Goal: Information Seeking & Learning: Learn about a topic

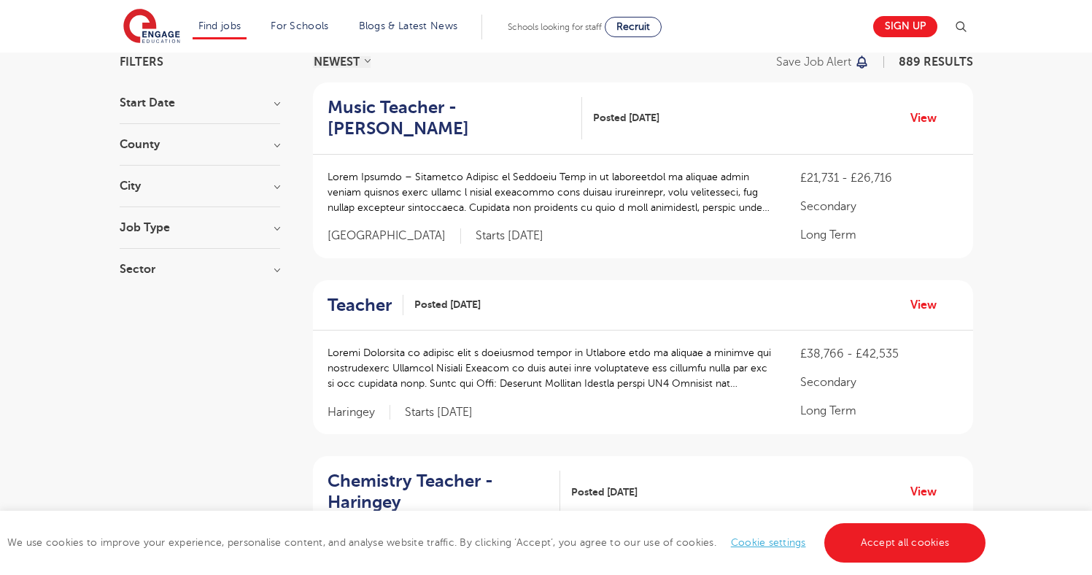
scroll to position [119, 0]
click at [275, 228] on h3 "Job Type" at bounding box center [200, 226] width 160 height 12
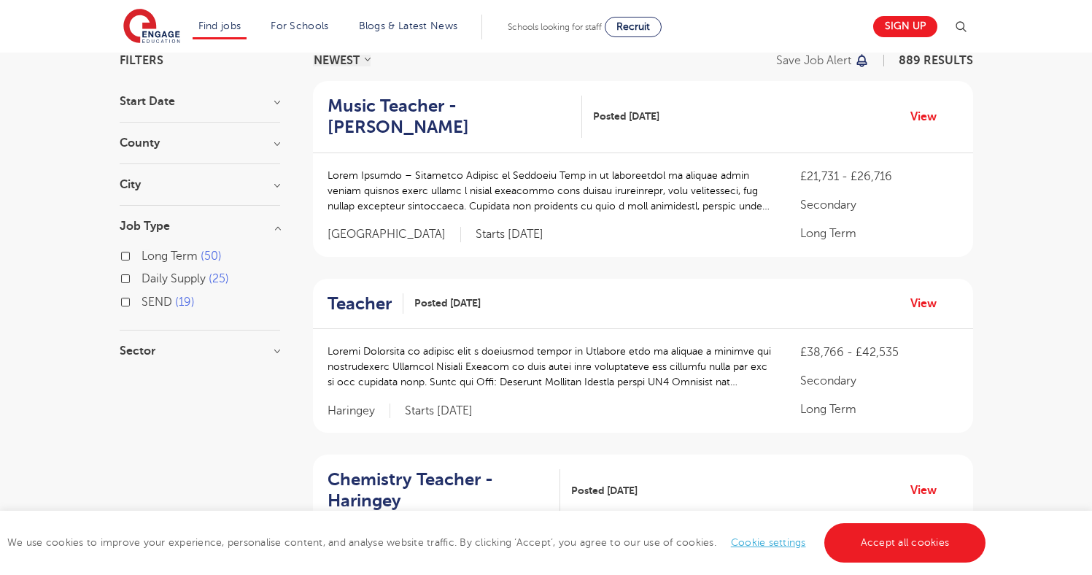
click at [141, 256] on label "Long Term 50" at bounding box center [181, 256] width 80 height 19
click at [141, 256] on input "Long Term 50" at bounding box center [145, 253] width 9 height 9
checkbox input "true"
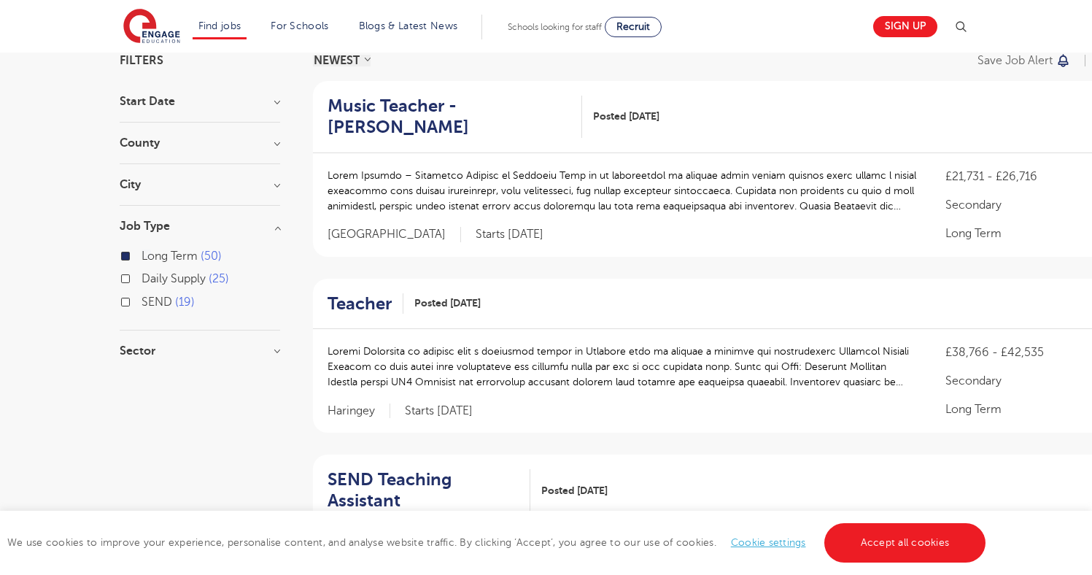
click at [141, 303] on label "SEND 19" at bounding box center [167, 301] width 53 height 19
click at [141, 303] on input "SEND 19" at bounding box center [145, 299] width 9 height 9
checkbox input "true"
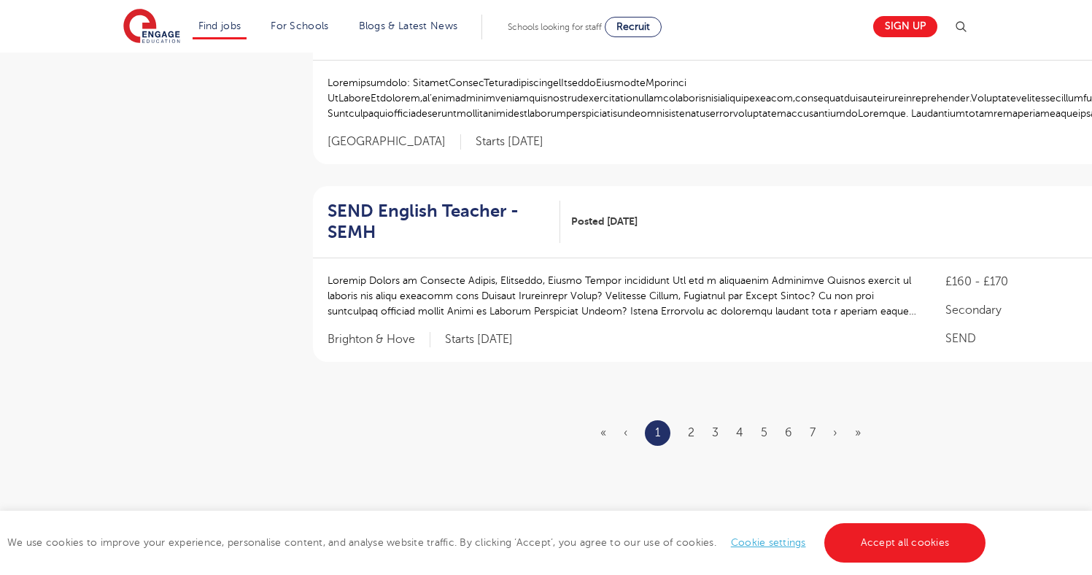
scroll to position [1737, 0]
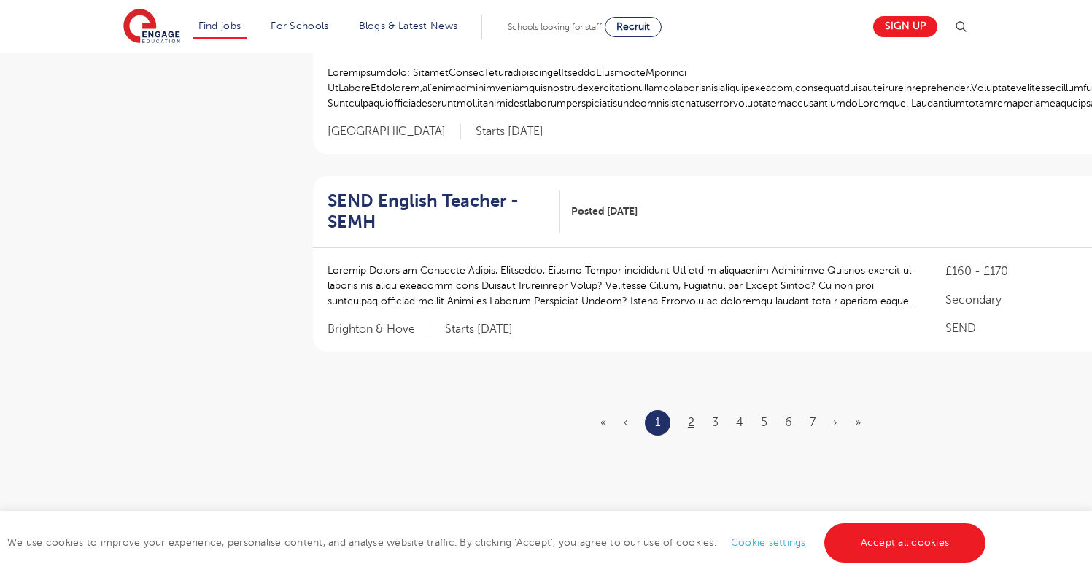
click at [691, 416] on link "2" at bounding box center [691, 422] width 7 height 13
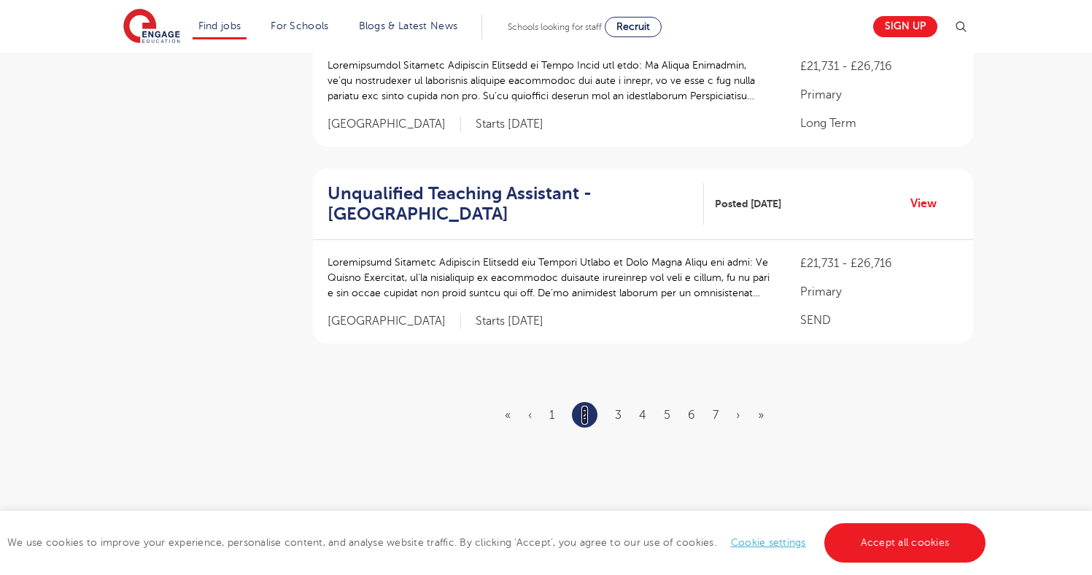
scroll to position [1789, 0]
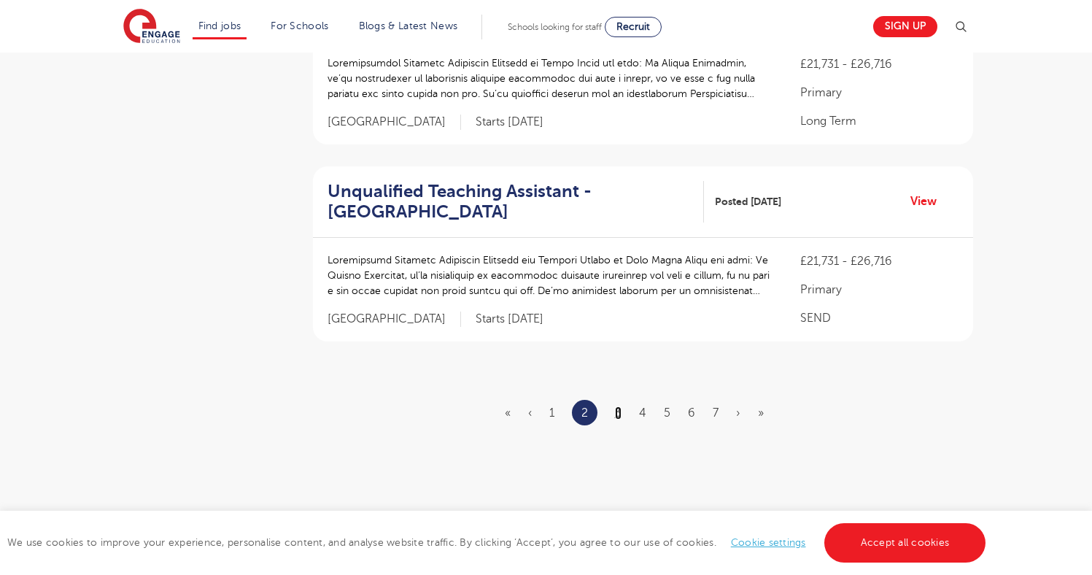
click at [619, 413] on link "3" at bounding box center [618, 412] width 7 height 13
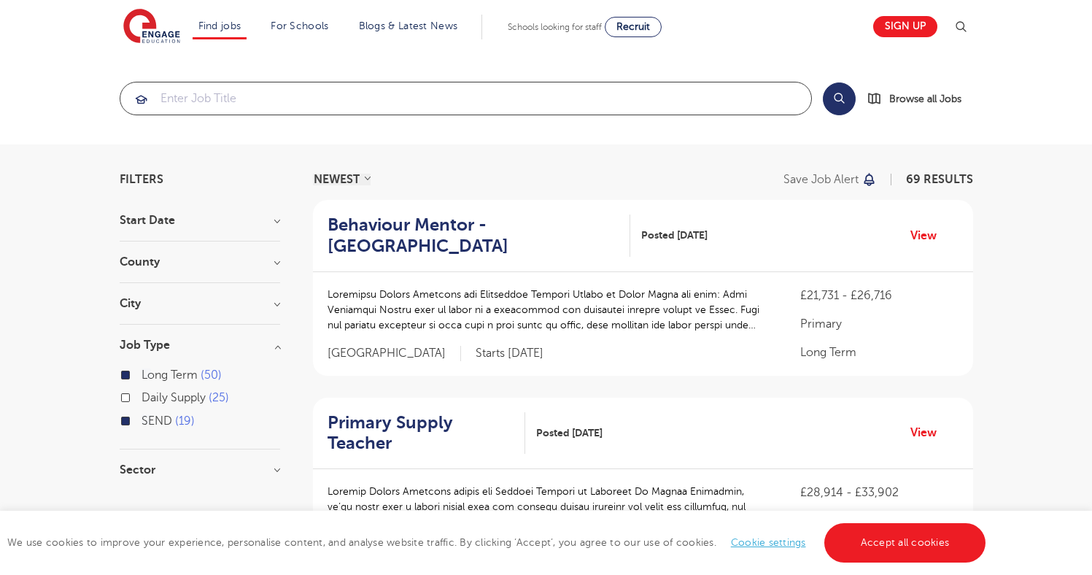
click at [398, 105] on input "search" at bounding box center [465, 98] width 691 height 32
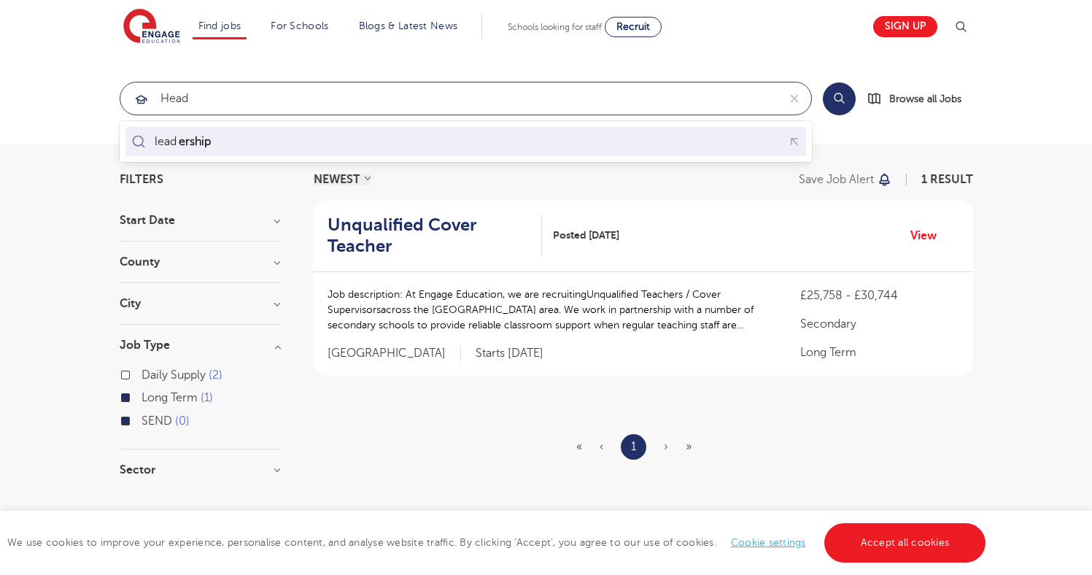
click at [254, 147] on div "lead ership" at bounding box center [465, 142] width 675 height 23
type input "leadership"
